Goal: Task Accomplishment & Management: Manage account settings

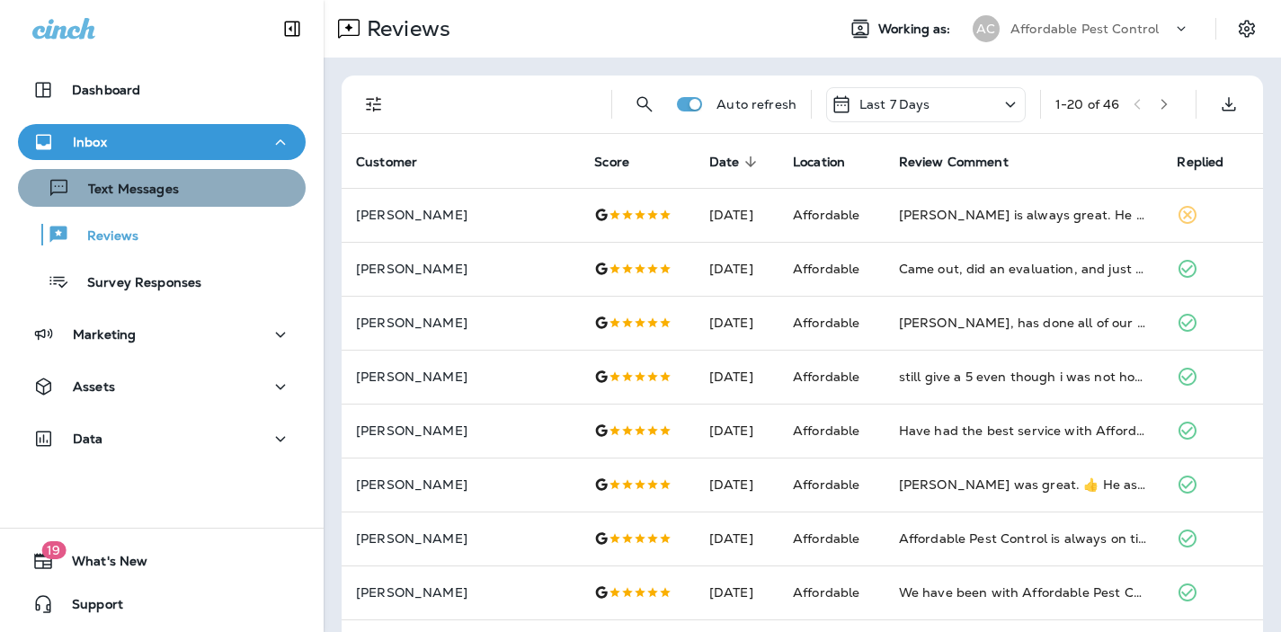
click at [109, 191] on p "Text Messages" at bounding box center [124, 190] width 109 height 17
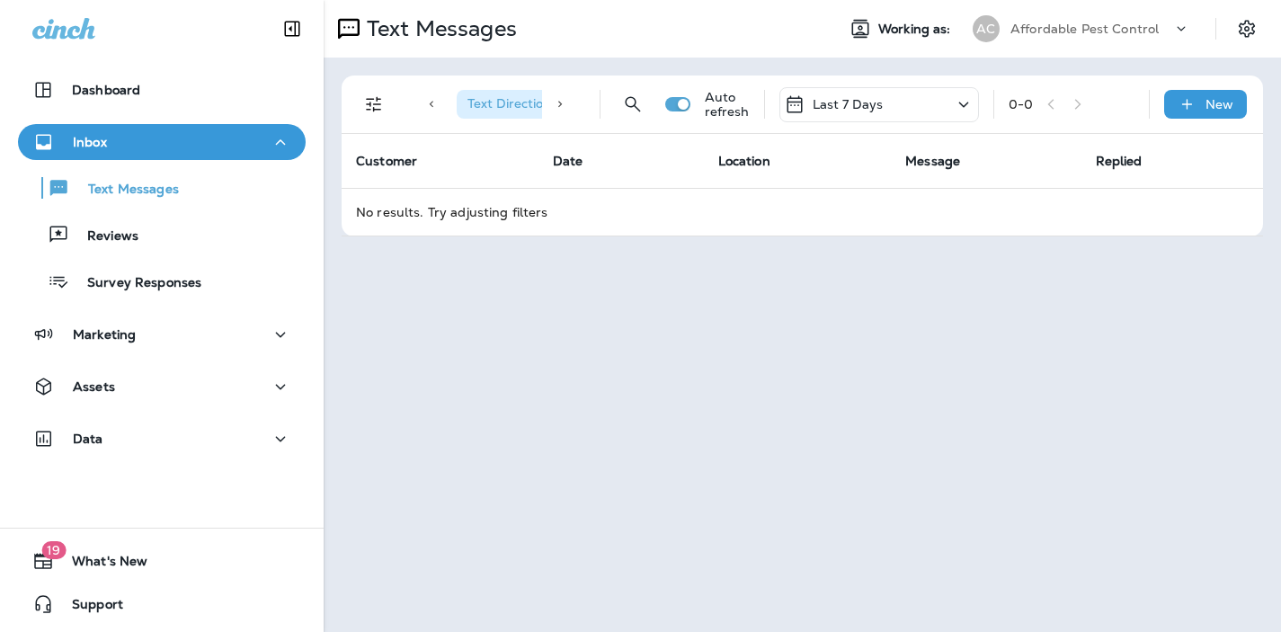
click at [951, 103] on div "Last 7 Days" at bounding box center [879, 104] width 200 height 35
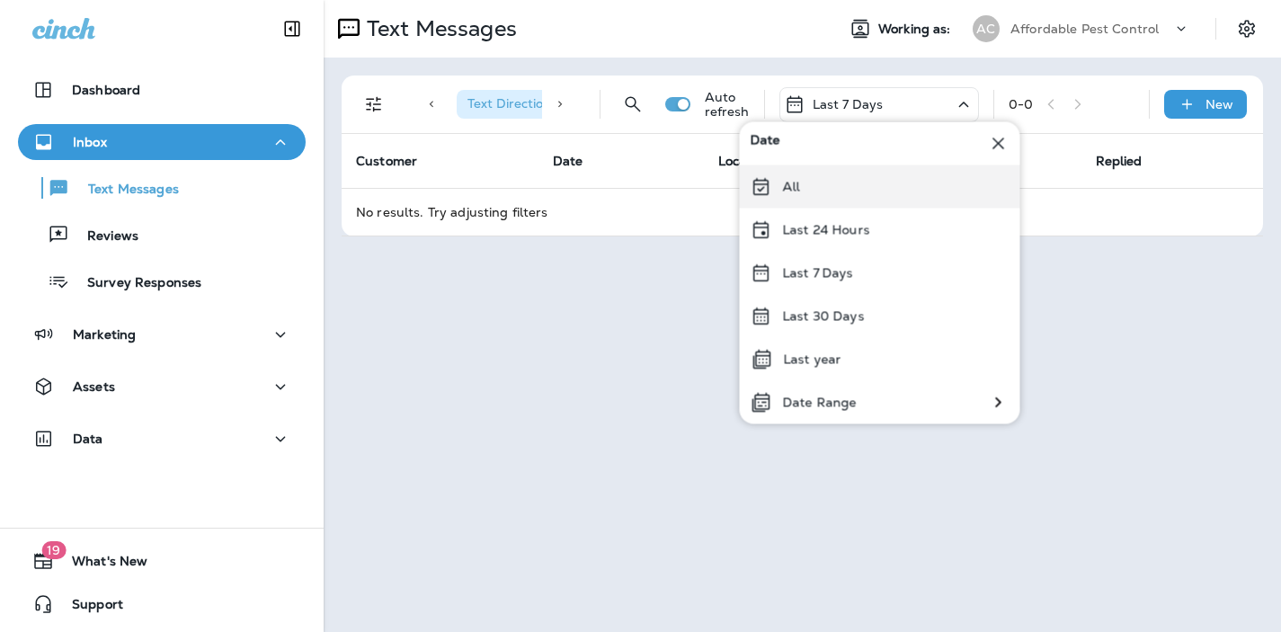
click at [867, 186] on div "All" at bounding box center [880, 186] width 280 height 43
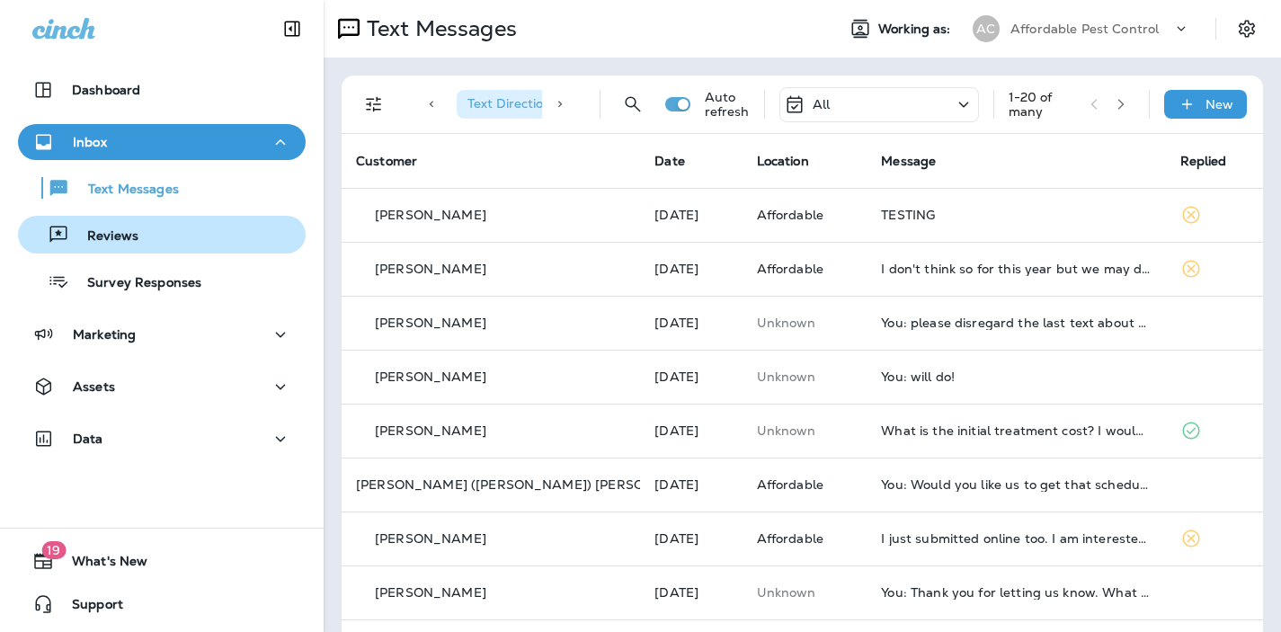
click at [114, 238] on p "Reviews" at bounding box center [103, 236] width 69 height 17
